Goal: Transaction & Acquisition: Purchase product/service

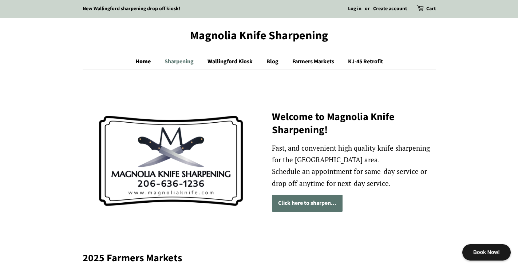
click at [191, 64] on link "Sharpening" at bounding box center [180, 61] width 42 height 15
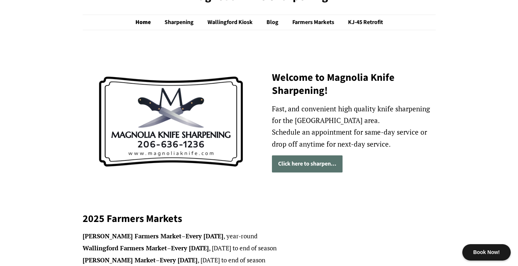
scroll to position [36, 0]
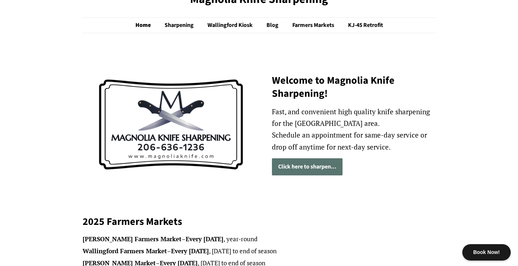
click at [309, 170] on link "Click here to sharpen..." at bounding box center [307, 166] width 71 height 17
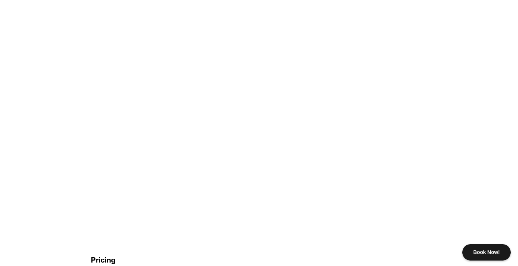
scroll to position [437, 0]
